Goal: Communication & Community: Answer question/provide support

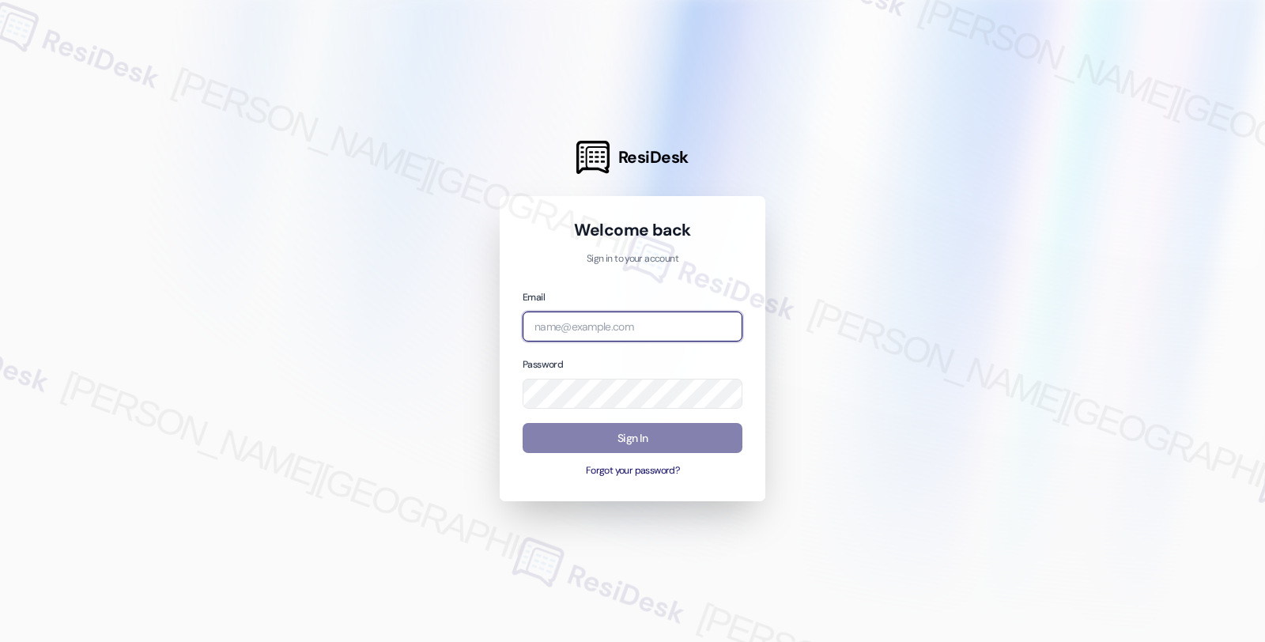
click at [564, 327] on input "email" at bounding box center [632, 326] width 220 height 31
type input "[EMAIL_ADDRESS][PERSON_NAME][DOMAIN_NAME]"
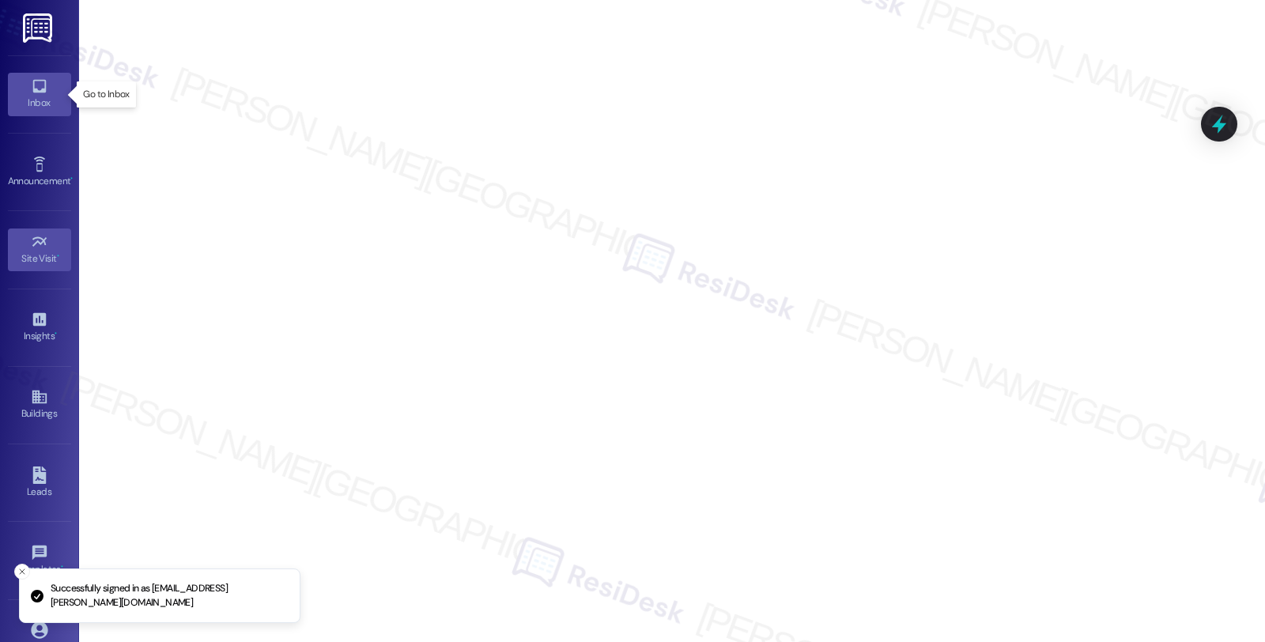
click at [33, 97] on div "Inbox" at bounding box center [39, 103] width 79 height 16
